Goal: Task Accomplishment & Management: Complete application form

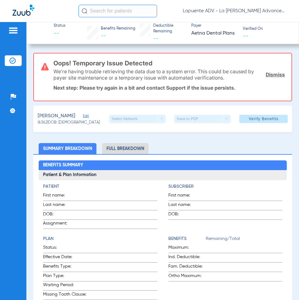
click at [269, 75] on link "Dismiss" at bounding box center [275, 74] width 19 height 6
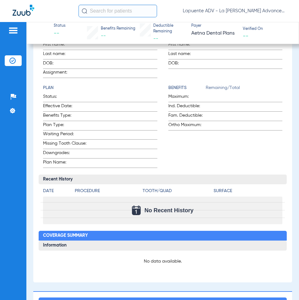
scroll to position [94, 0]
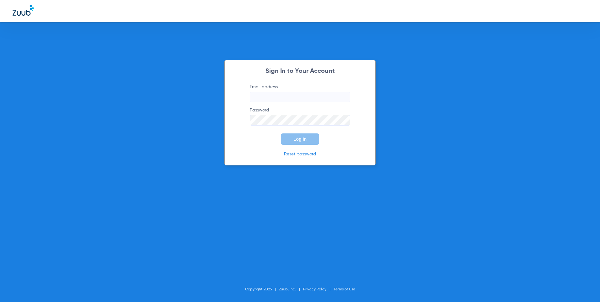
click at [294, 155] on link "Reset password" at bounding box center [300, 154] width 32 height 4
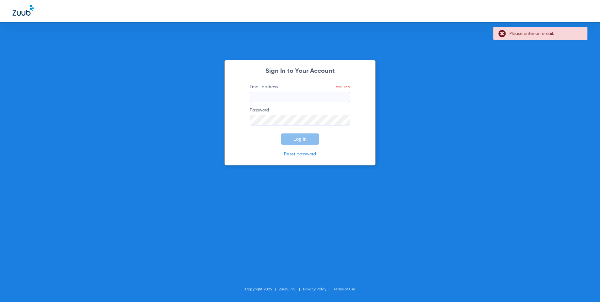
click at [290, 90] on label "Email address Required" at bounding box center [300, 93] width 100 height 19
drag, startPoint x: 290, startPoint y: 90, endPoint x: 291, endPoint y: 99, distance: 8.8
click at [291, 99] on input "Email address Required" at bounding box center [300, 97] width 100 height 11
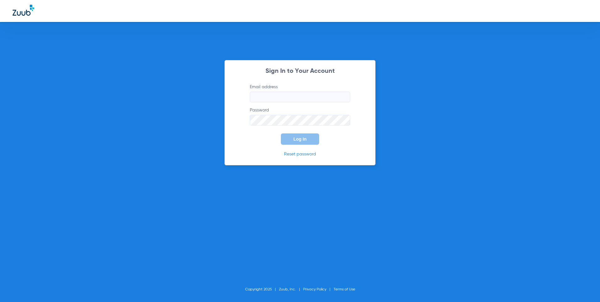
click at [296, 97] on input "Email address" at bounding box center [300, 97] width 100 height 11
type input "lapuenteadvanced@gmail.com"
click at [281, 133] on button "Log In" at bounding box center [300, 138] width 38 height 11
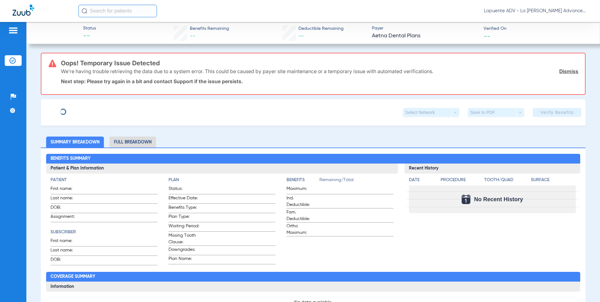
type input "Stephanie"
type input "Wang"
type input "12/06/1971"
type input "W280603249"
type input "019414601400001"
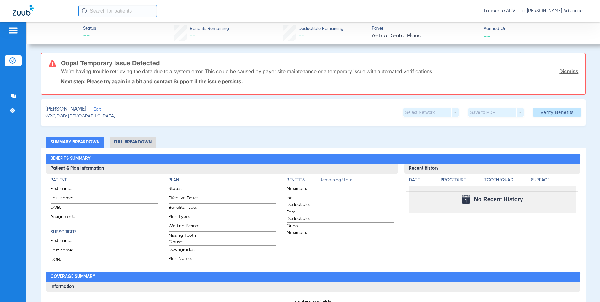
click at [559, 72] on link "Dismiss" at bounding box center [568, 71] width 19 height 6
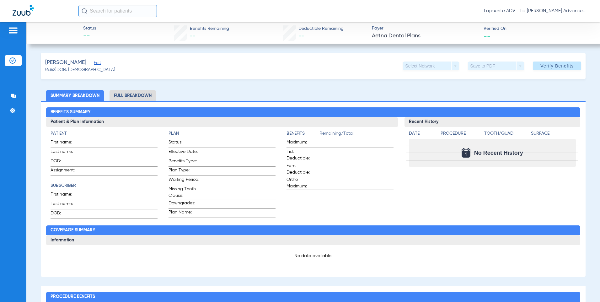
click at [94, 64] on span "Edit" at bounding box center [97, 64] width 6 height 6
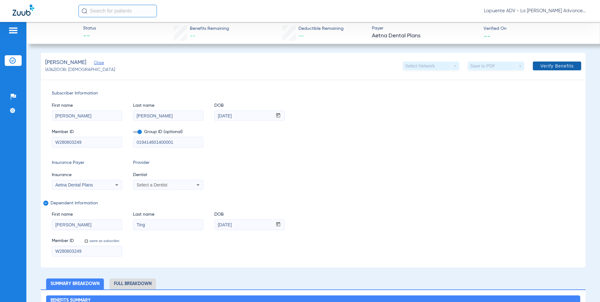
click at [561, 64] on span "Verify Benefits" at bounding box center [557, 65] width 33 height 5
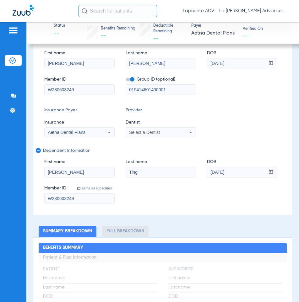
scroll to position [31, 0]
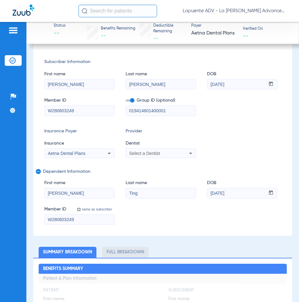
click at [192, 156] on icon at bounding box center [191, 154] width 8 height 8
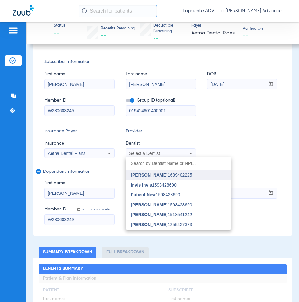
click at [179, 176] on span "Isaac Kashani 1639402225" at bounding box center [161, 175] width 61 height 4
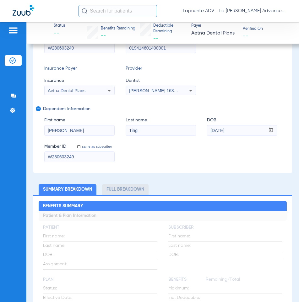
scroll to position [0, 0]
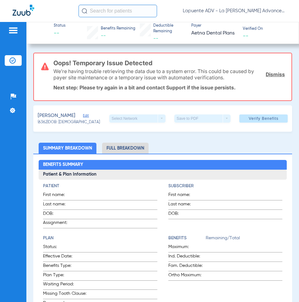
click at [273, 75] on link "Dismiss" at bounding box center [275, 74] width 19 height 6
